Goal: Task Accomplishment & Management: Use online tool/utility

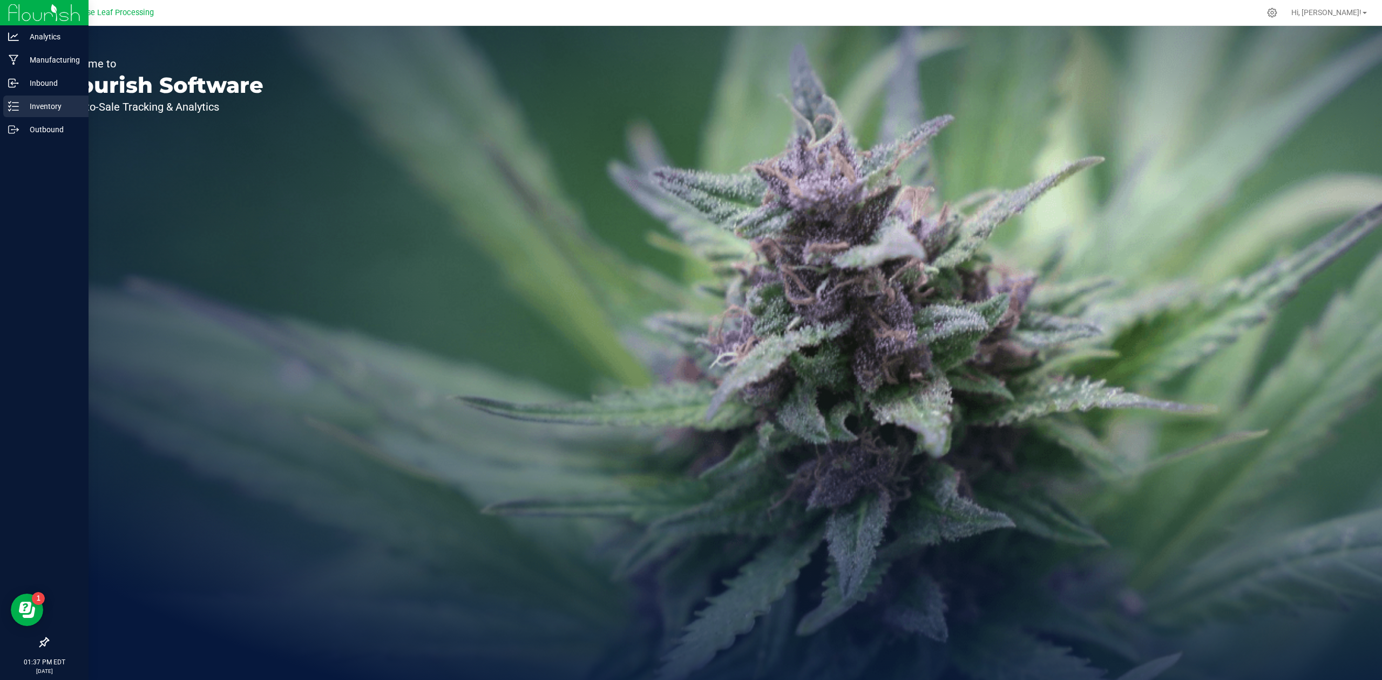
click at [33, 103] on p "Inventory" at bounding box center [51, 106] width 65 height 13
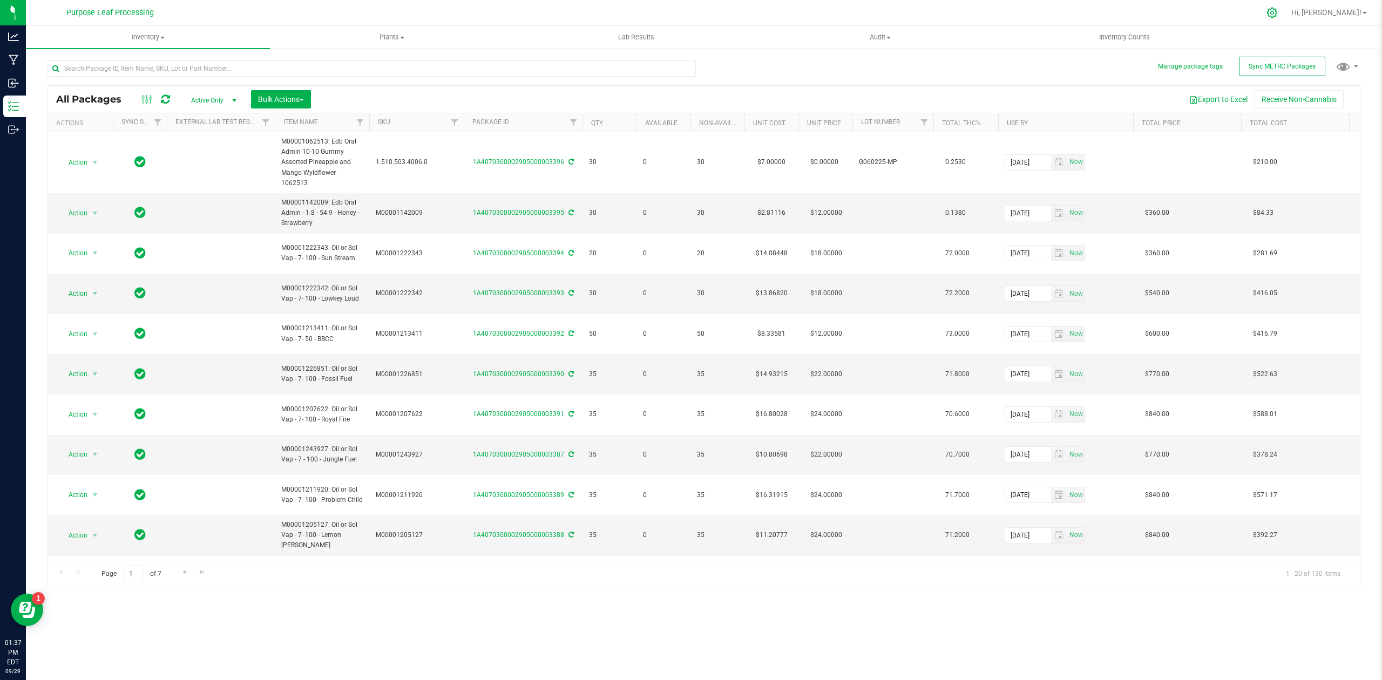
click at [1278, 14] on icon at bounding box center [1271, 12] width 11 height 11
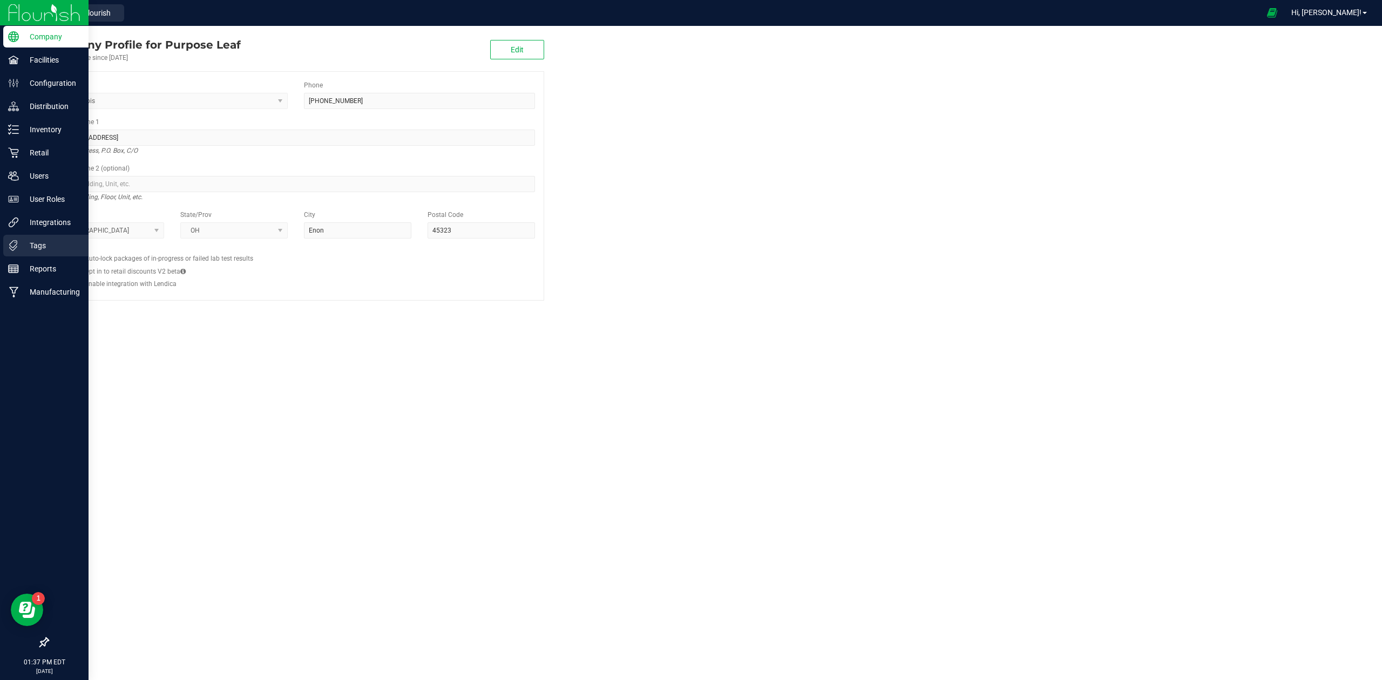
click at [50, 245] on p "Tags" at bounding box center [51, 245] width 65 height 13
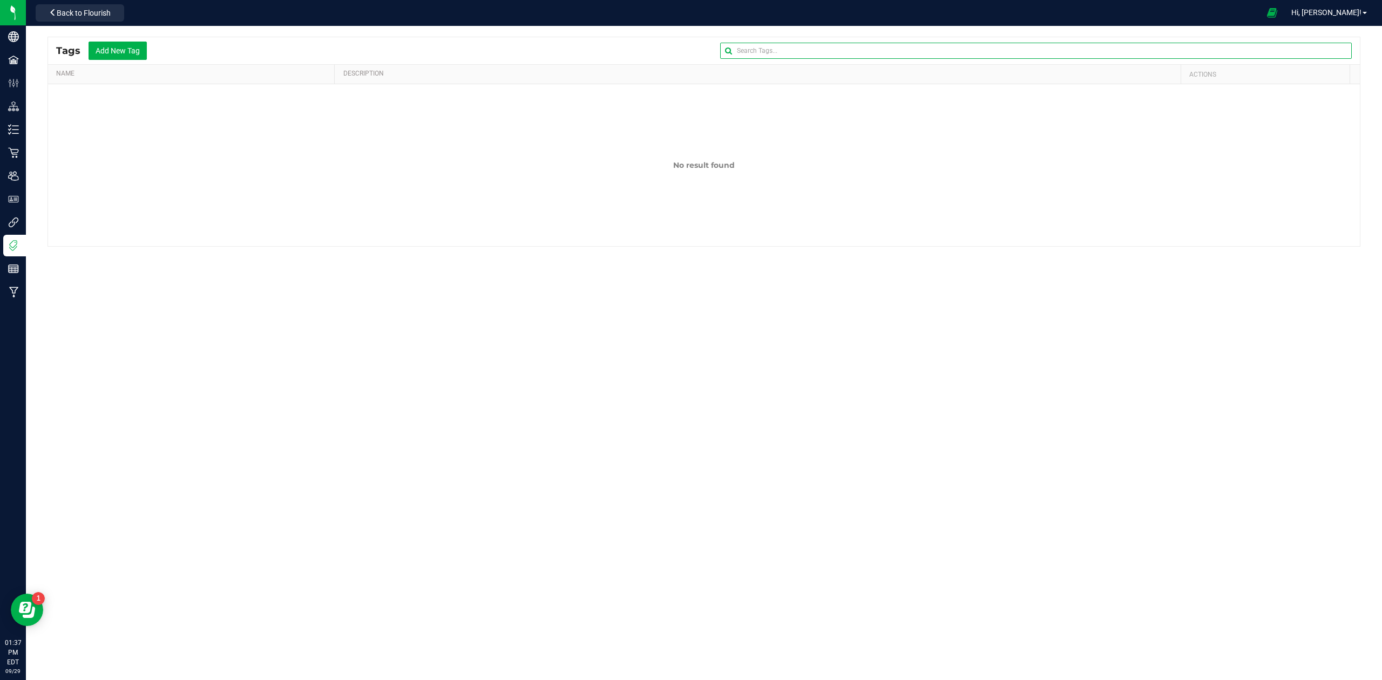
click at [743, 50] on input "text" at bounding box center [1035, 51] width 631 height 16
click at [739, 51] on input "13194" at bounding box center [1035, 51] width 631 height 16
click at [882, 57] on input "1A47010000209500013194" at bounding box center [1035, 51] width 631 height 16
drag, startPoint x: 851, startPoint y: 52, endPoint x: 719, endPoint y: 52, distance: 131.7
click at [720, 52] on input "1A47010000209500013192" at bounding box center [1035, 51] width 631 height 16
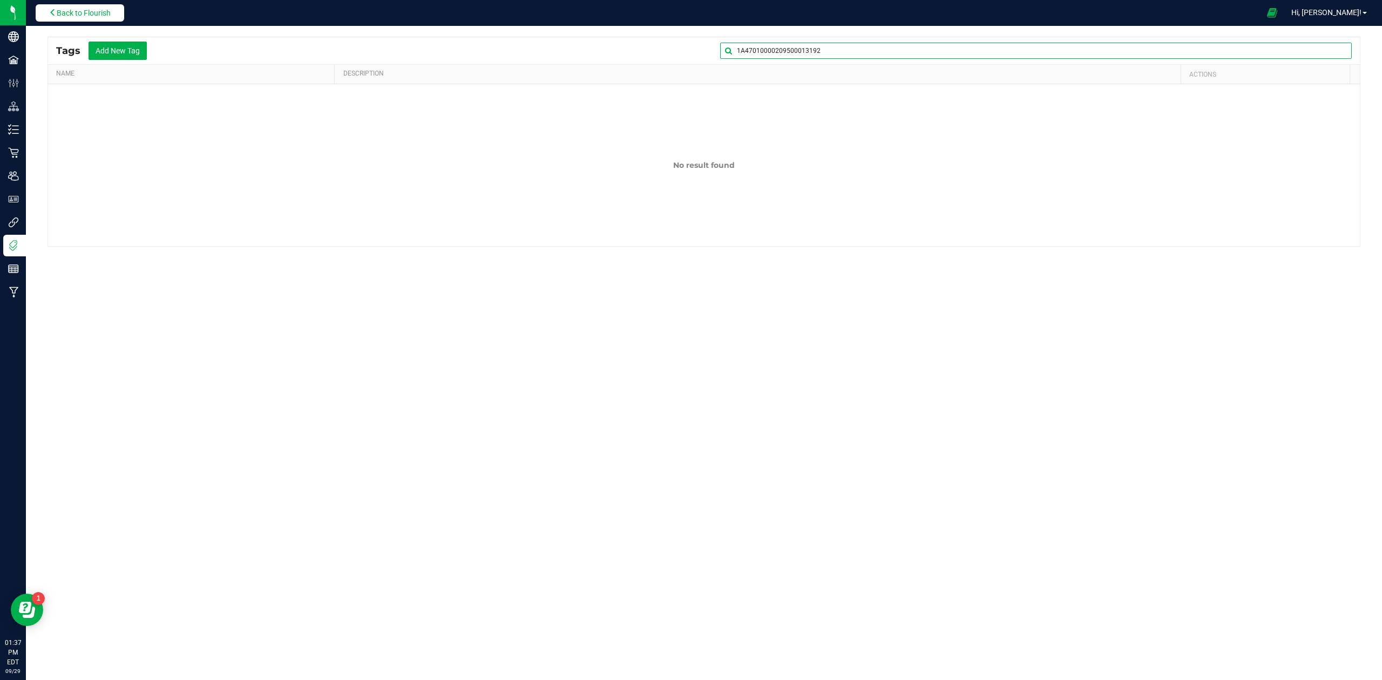
type input "1A47010000209500013192"
click at [70, 13] on span "Back to Flourish" at bounding box center [84, 13] width 54 height 9
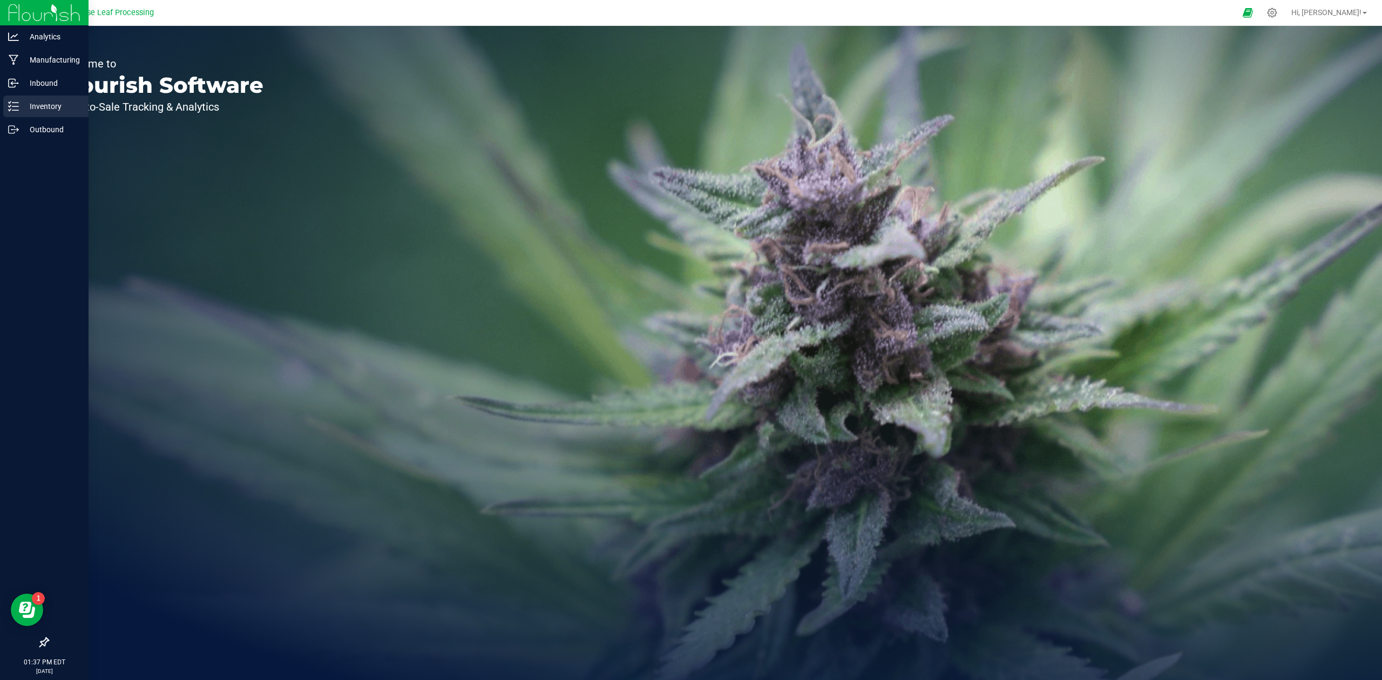
click at [46, 104] on p "Inventory" at bounding box center [51, 106] width 65 height 13
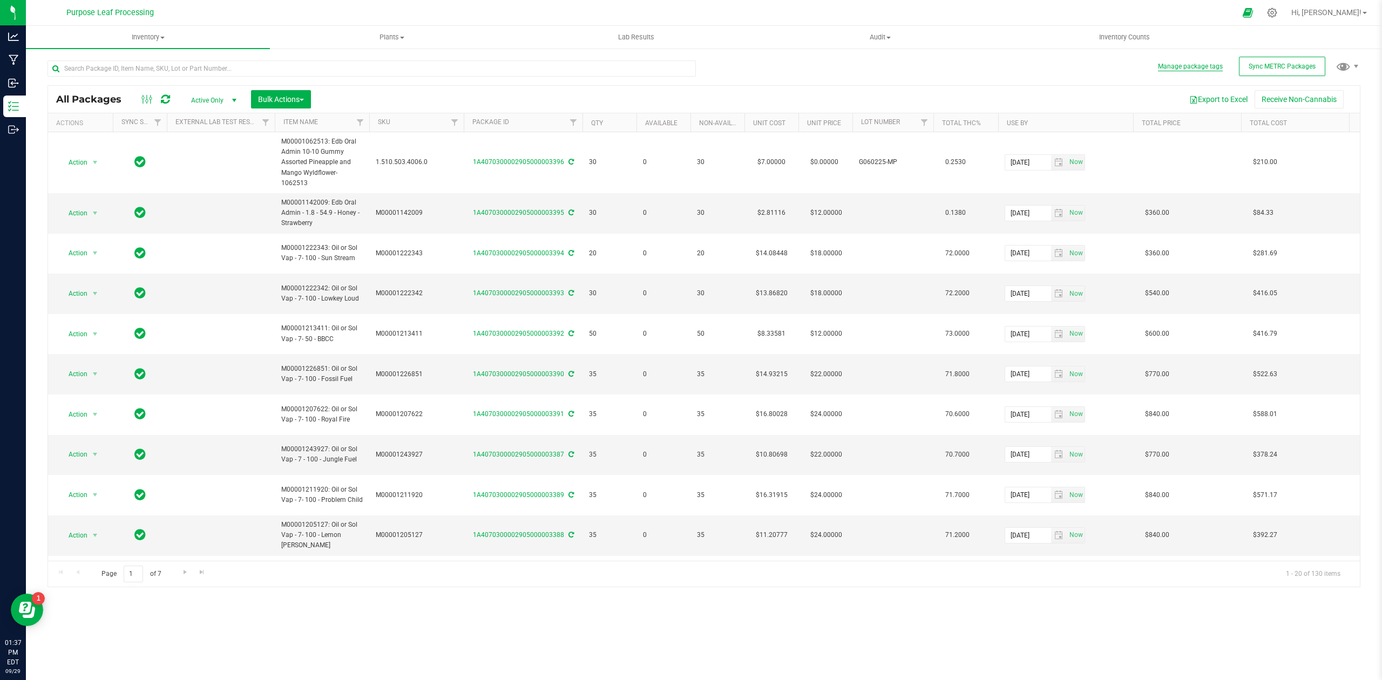
click at [1170, 68] on button "Manage package tags" at bounding box center [1190, 66] width 65 height 9
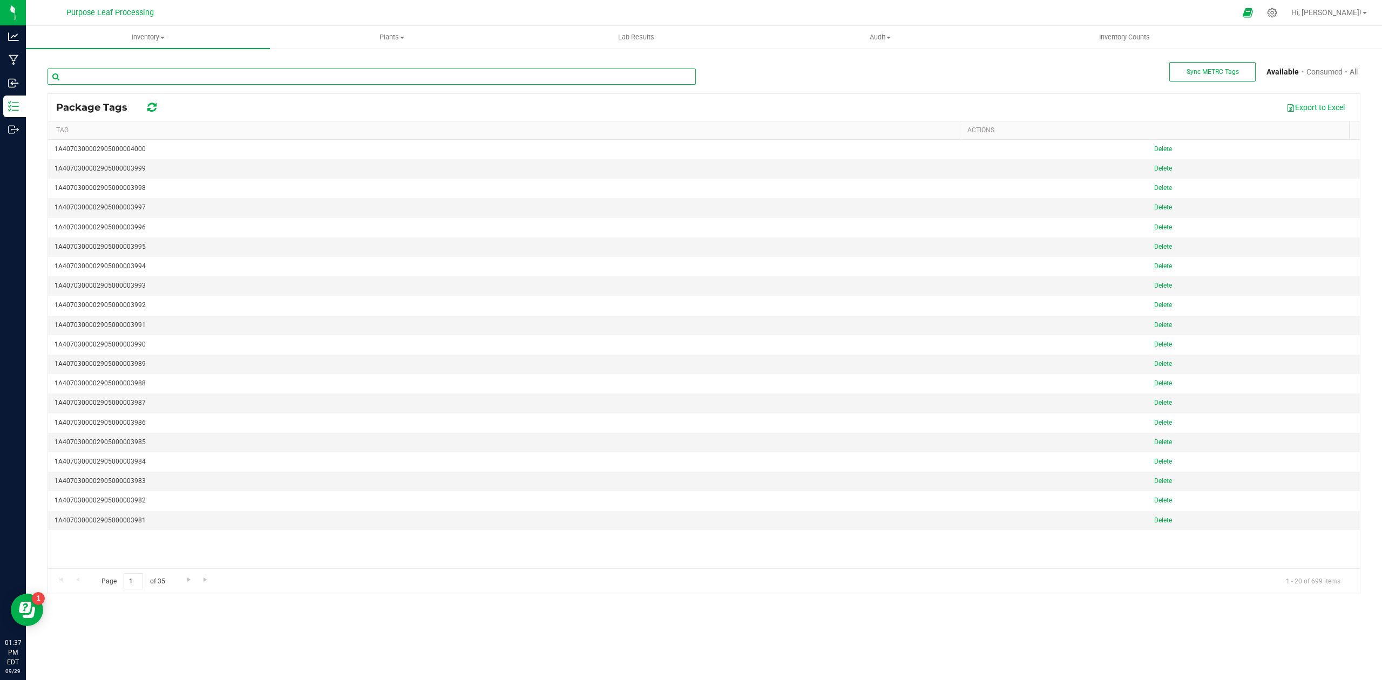
click at [145, 76] on input "text" at bounding box center [371, 77] width 648 height 16
paste input "1A47010000209500013192"
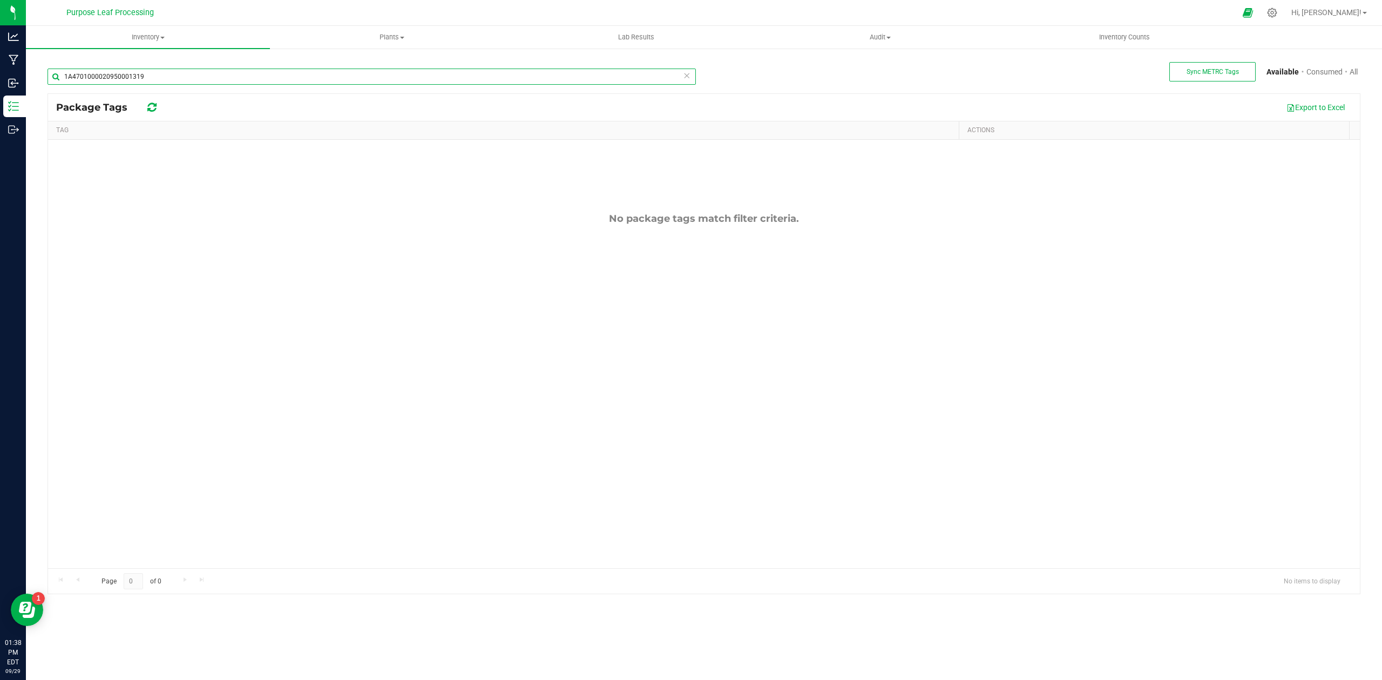
drag, startPoint x: 182, startPoint y: 76, endPoint x: 42, endPoint y: 74, distance: 139.8
click at [42, 74] on div "Sync METRC Tags Available Consumed All 1A4701000020950001319 Package Tags Expor…" at bounding box center [703, 326] width 1329 height 536
paste input "070100002905000013193"
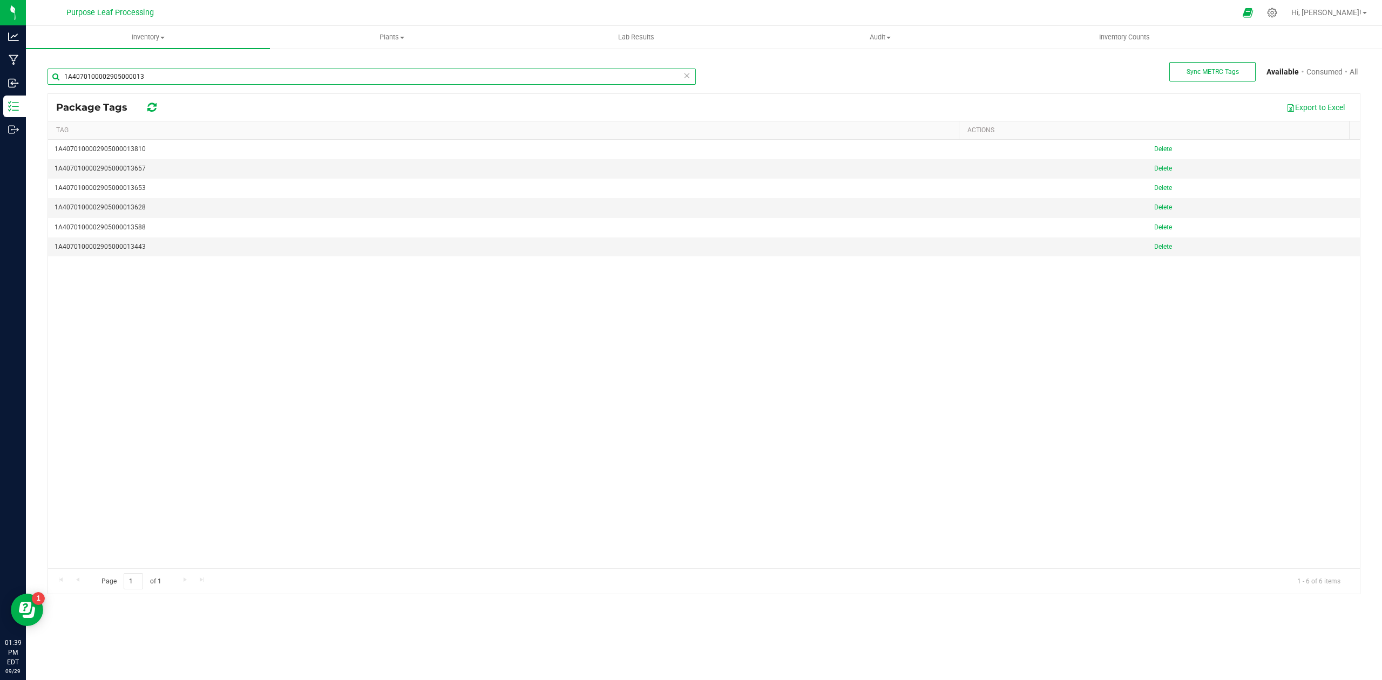
type input "1A4070100002905000013"
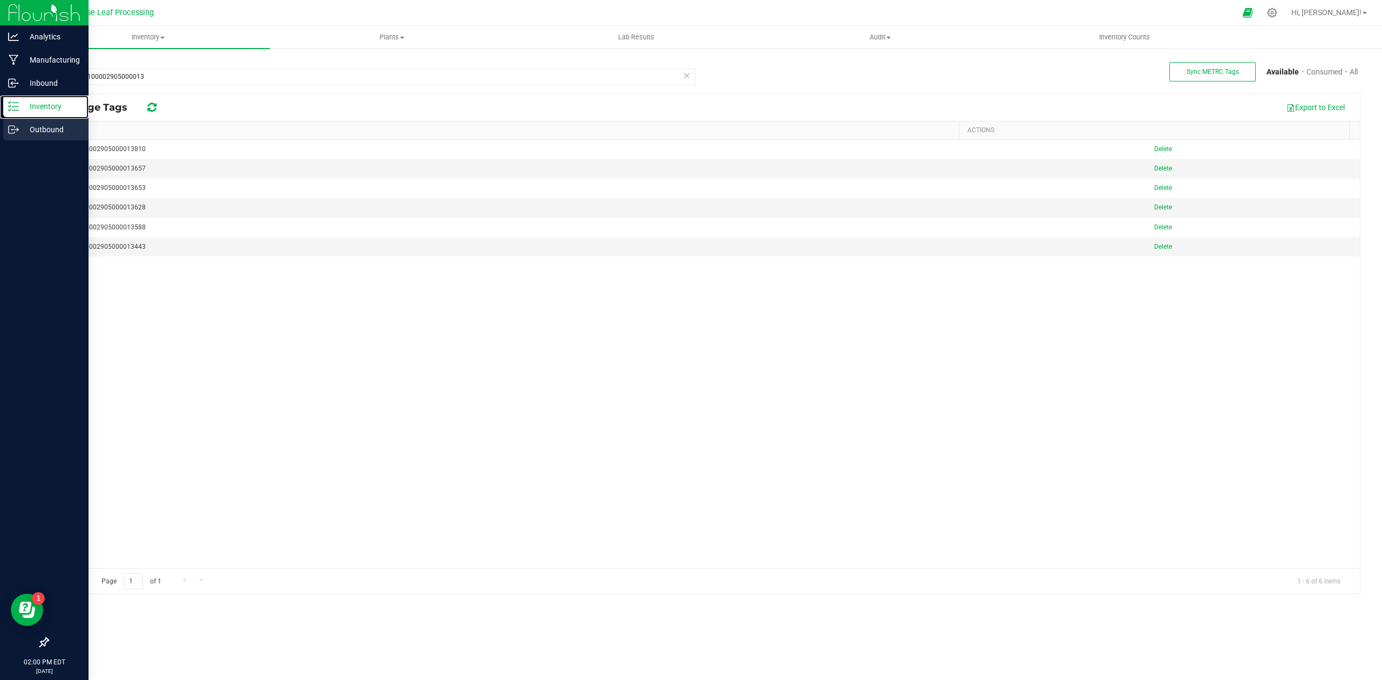
drag, startPoint x: 22, startPoint y: 117, endPoint x: 29, endPoint y: 119, distance: 7.2
click at [22, 117] on link "Inventory" at bounding box center [44, 107] width 89 height 23
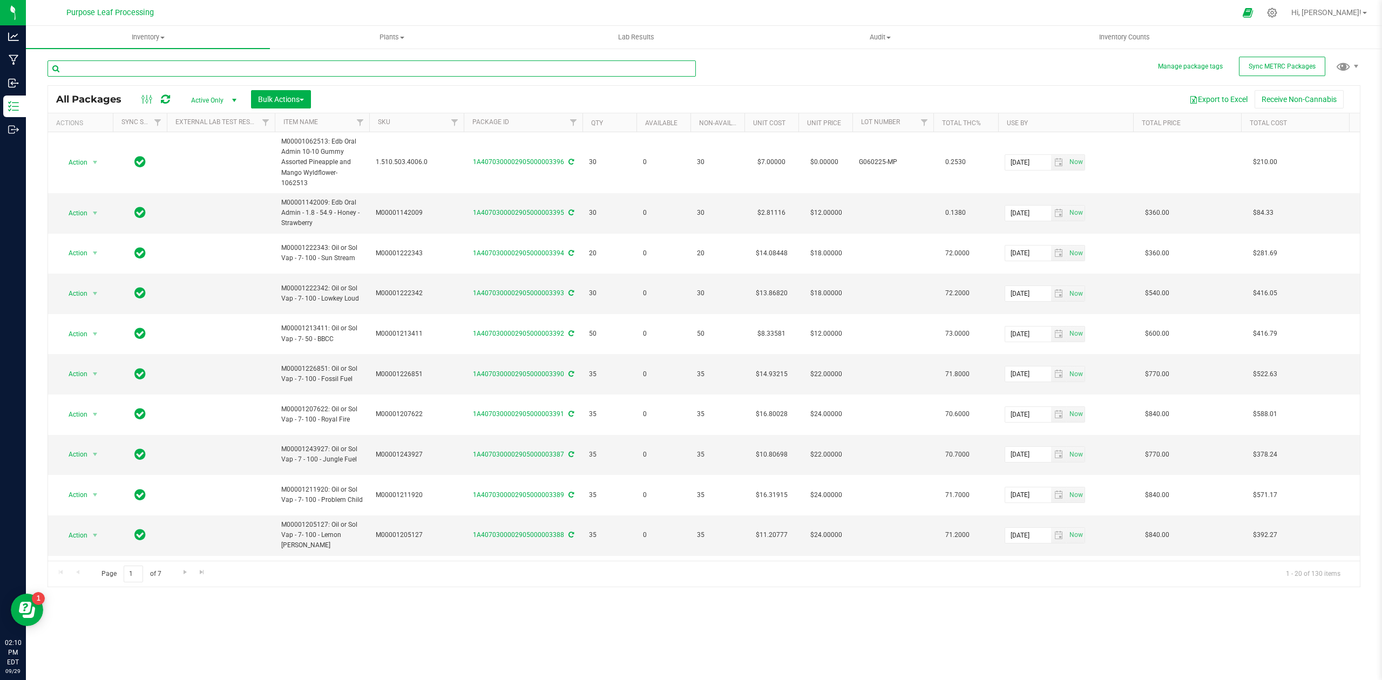
click at [165, 64] on input "text" at bounding box center [371, 68] width 648 height 16
type input "english"
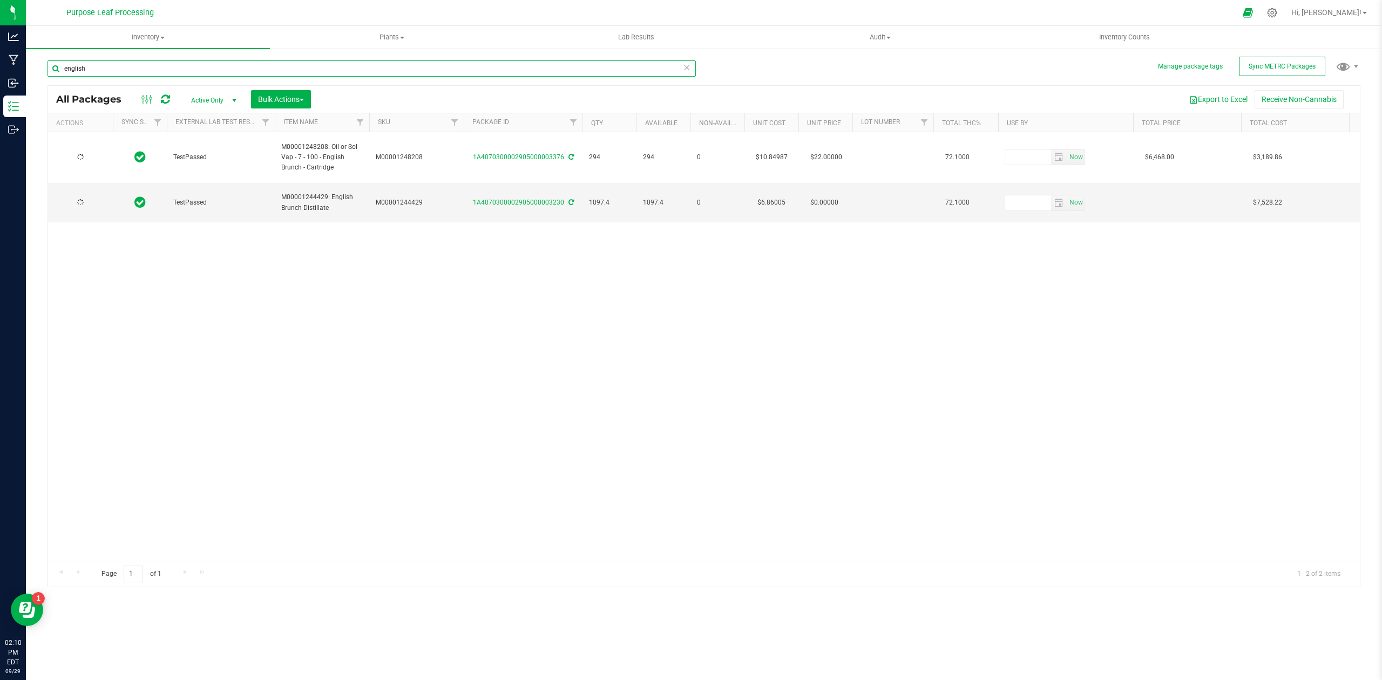
type input "[DATE]"
click at [590, 329] on div "Action Action Adjust qty Create package Edit attributes Global inventory Locate…" at bounding box center [704, 346] width 1312 height 429
